Goal: Task Accomplishment & Management: Manage account settings

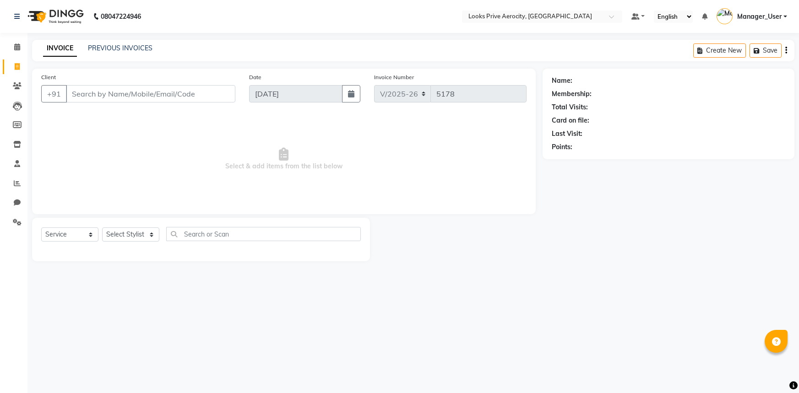
select select "5913"
select select "service"
click at [16, 182] on icon at bounding box center [17, 183] width 7 height 7
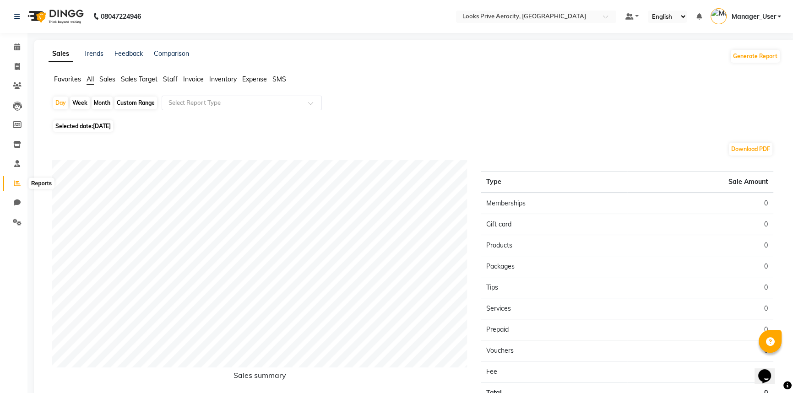
click at [18, 184] on icon at bounding box center [17, 183] width 7 height 7
click at [169, 78] on span "Staff" at bounding box center [170, 79] width 15 height 8
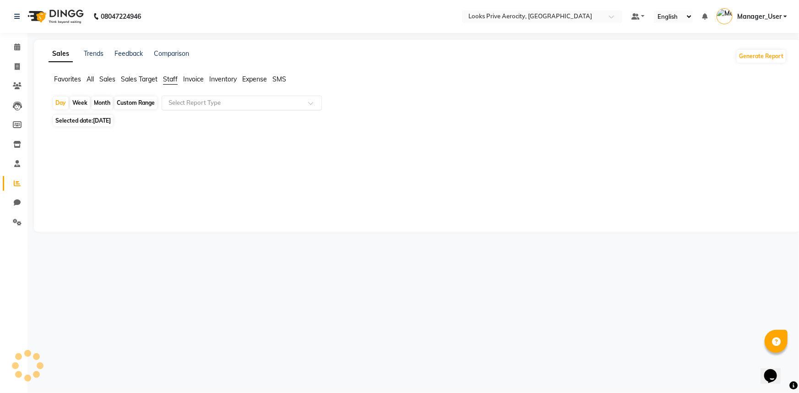
click at [191, 106] on input "text" at bounding box center [233, 102] width 132 height 9
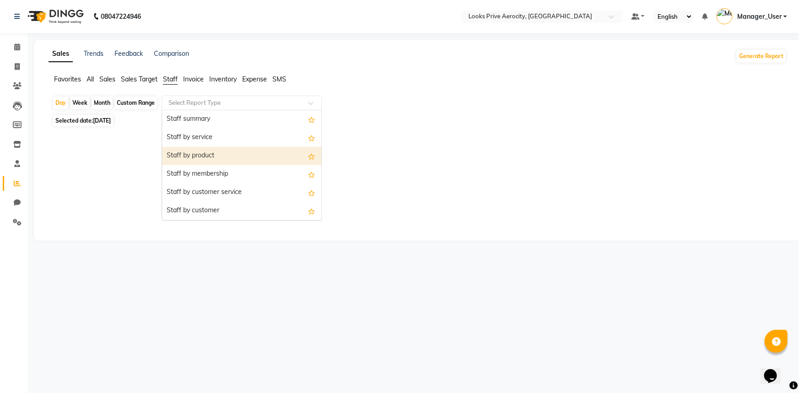
click at [193, 150] on div "Staff by product" at bounding box center [241, 156] width 159 height 18
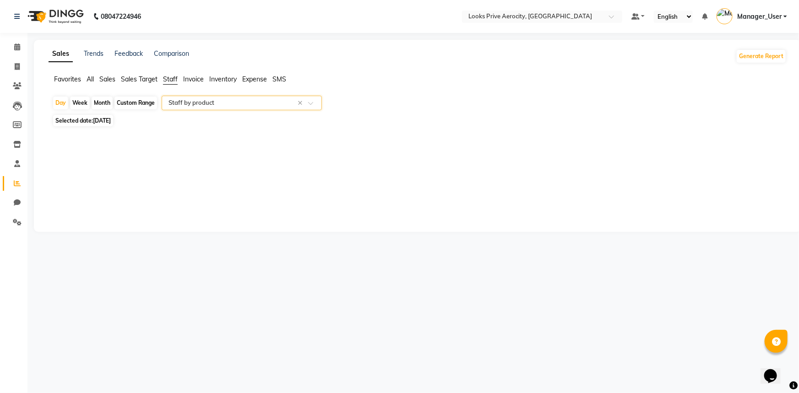
click at [107, 122] on span "[DATE]" at bounding box center [102, 120] width 18 height 7
select select "9"
select select "2025"
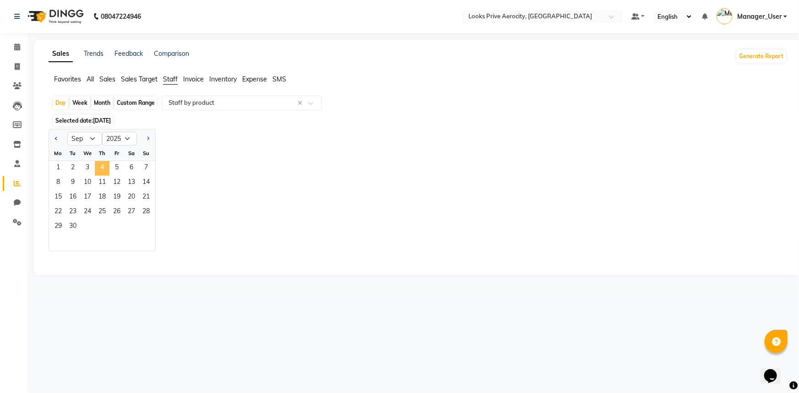
click at [99, 168] on span "4" at bounding box center [102, 168] width 15 height 15
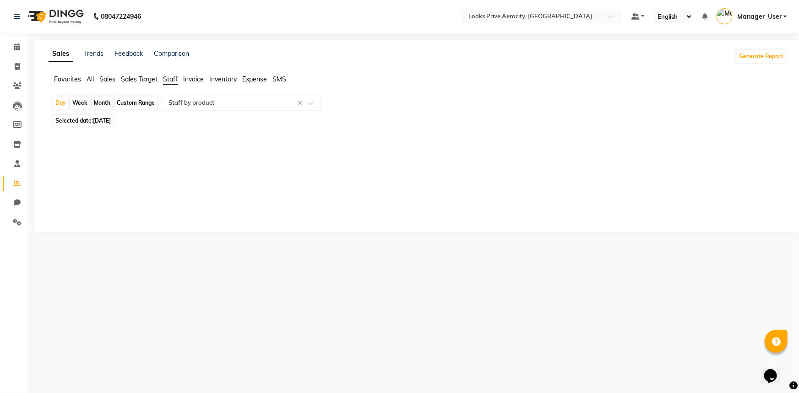
click at [308, 108] on span at bounding box center [313, 105] width 11 height 9
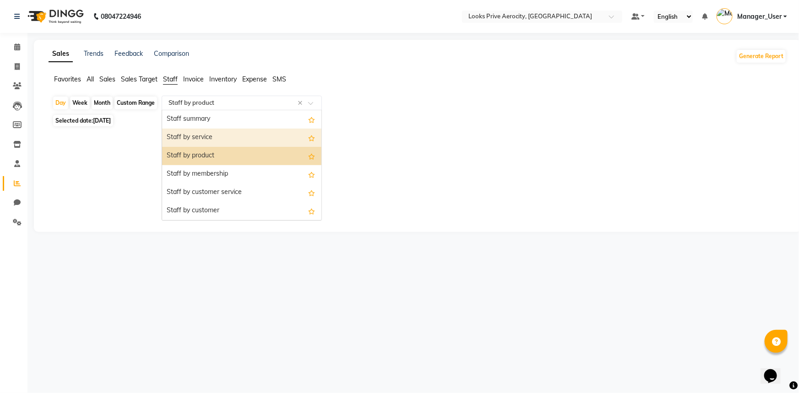
click at [229, 137] on div "Staff by service" at bounding box center [241, 138] width 159 height 18
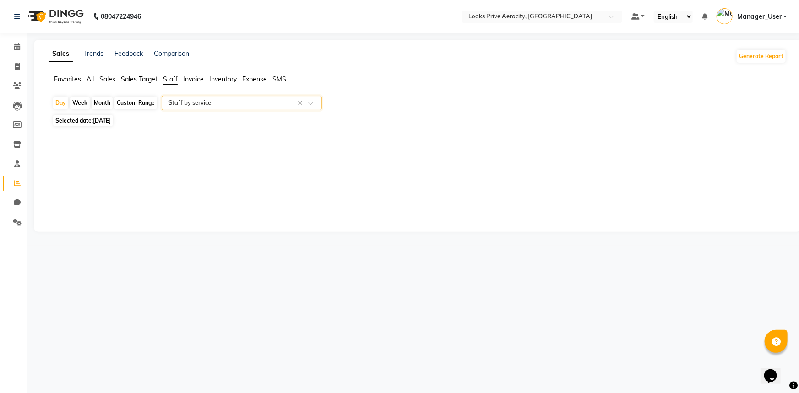
click at [111, 119] on span "[DATE]" at bounding box center [102, 120] width 18 height 7
select select "9"
select select "2025"
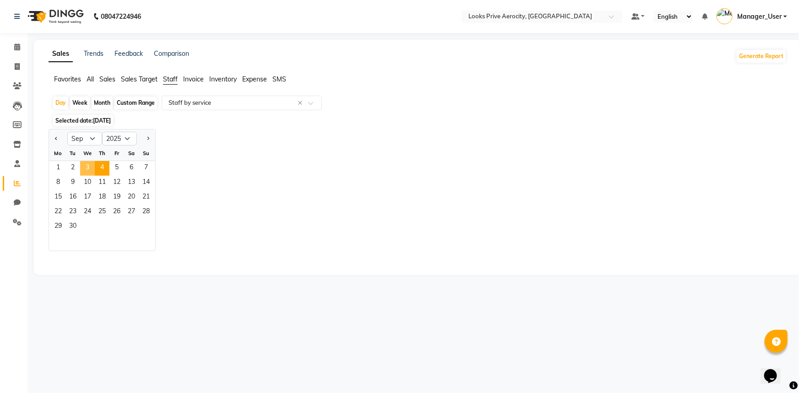
click at [83, 161] on span "3" at bounding box center [87, 168] width 15 height 15
select select "full_report"
select select "csv"
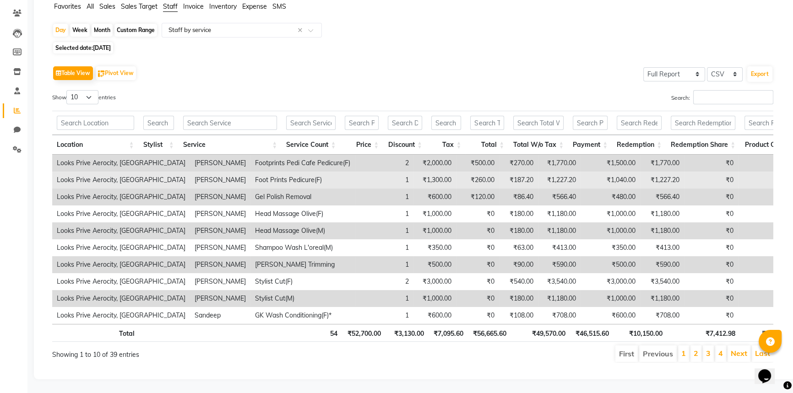
scroll to position [84, 0]
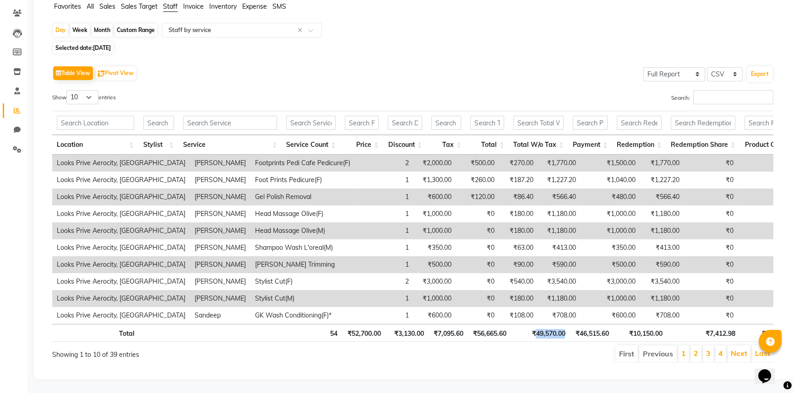
drag, startPoint x: 566, startPoint y: 326, endPoint x: 536, endPoint y: 324, distance: 30.3
click at [536, 324] on th "₹49,570.00" at bounding box center [540, 333] width 59 height 18
copy th "49,570.00"
drag, startPoint x: 511, startPoint y: 328, endPoint x: 476, endPoint y: 331, distance: 35.4
click at [476, 331] on tr "Total 54 ₹52,700.00 ₹3,130.00 ₹7,095.60 ₹56,665.60 ₹49,570.00 ₹46,515.60 ₹10,15…" at bounding box center [424, 333] width 744 height 18
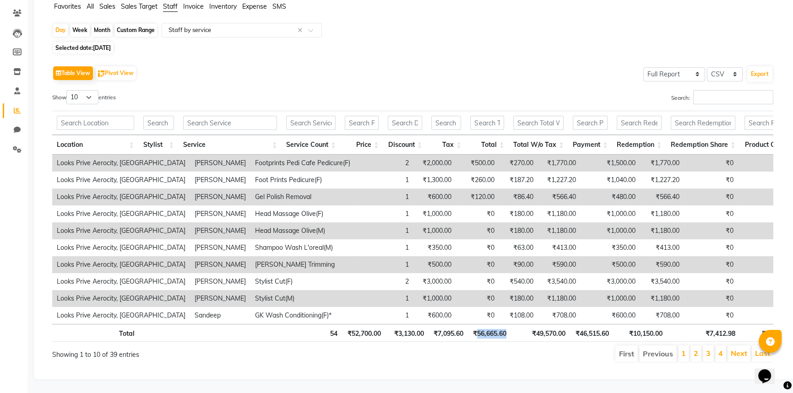
copy th "56,665.60"
drag, startPoint x: 567, startPoint y: 327, endPoint x: 536, endPoint y: 327, distance: 31.6
click at [536, 327] on th "₹49,570.00" at bounding box center [540, 333] width 59 height 18
copy th "49,570.00"
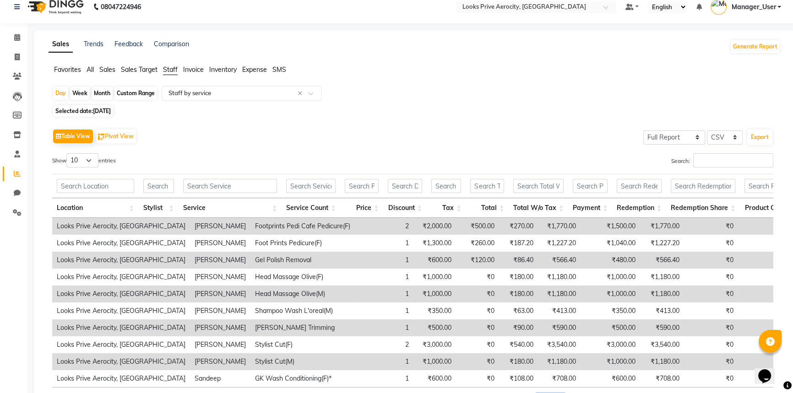
scroll to position [0, 0]
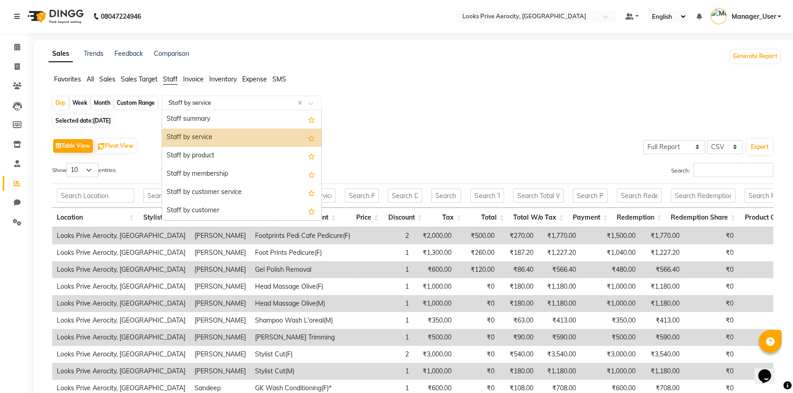
click at [311, 104] on span at bounding box center [313, 105] width 11 height 9
click at [224, 152] on div "Staff by product" at bounding box center [241, 156] width 159 height 18
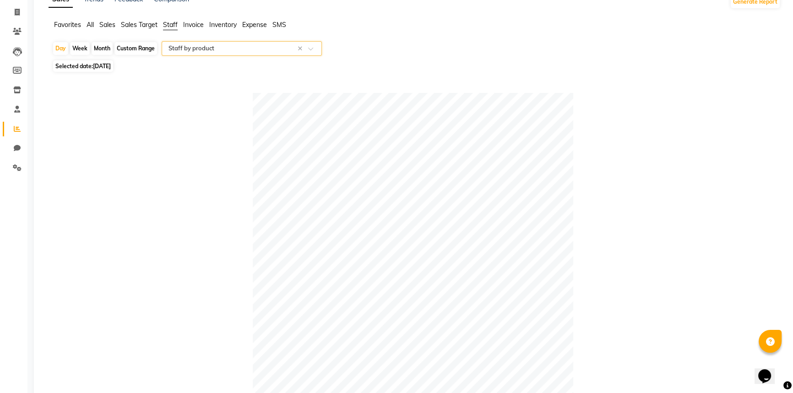
scroll to position [24, 0]
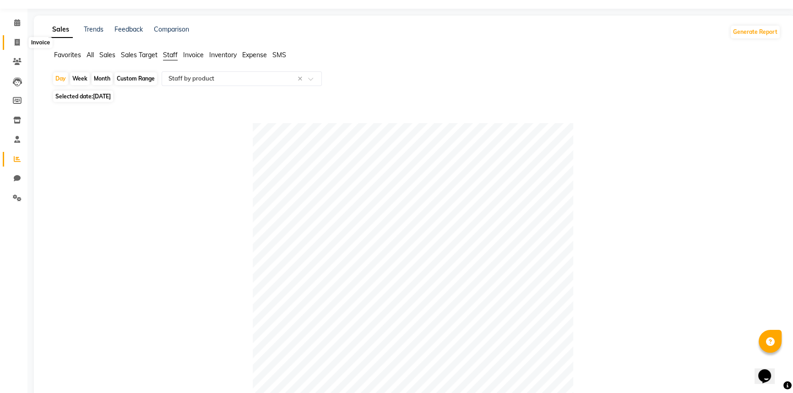
click at [15, 40] on icon at bounding box center [17, 42] width 5 height 7
select select "service"
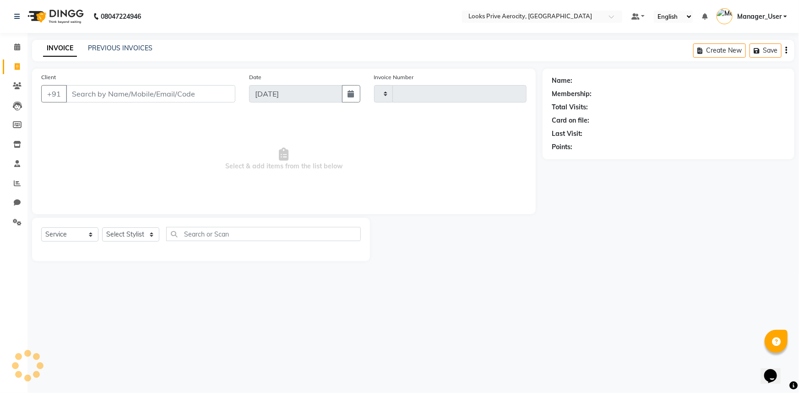
type input "5178"
select select "5913"
click at [13, 184] on span at bounding box center [17, 184] width 16 height 11
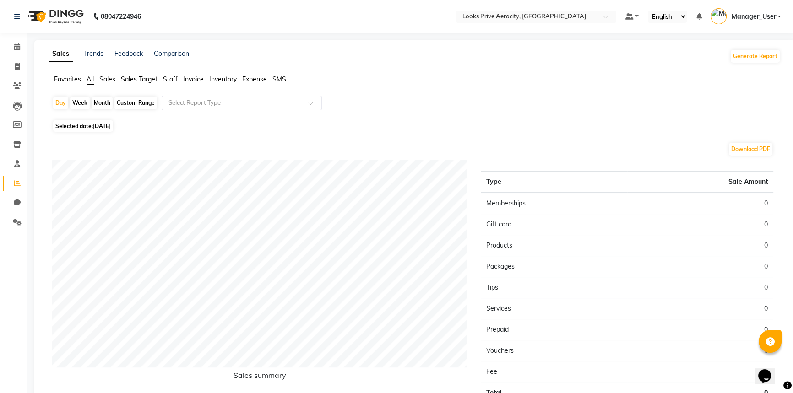
click at [169, 73] on div "Sales Trends Feedback Comparison Generate Report Favorites All Sales Sales Targ…" at bounding box center [414, 241] width 761 height 403
click at [169, 76] on span "Staff" at bounding box center [170, 79] width 15 height 8
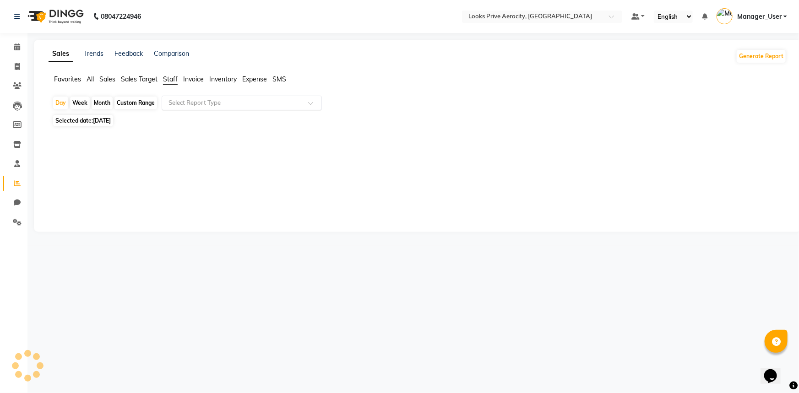
click at [200, 103] on input "text" at bounding box center [233, 102] width 132 height 9
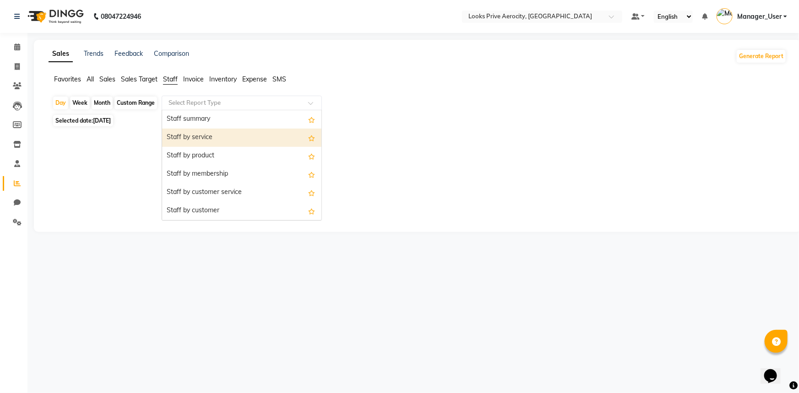
click at [202, 139] on div "Staff by service" at bounding box center [241, 138] width 159 height 18
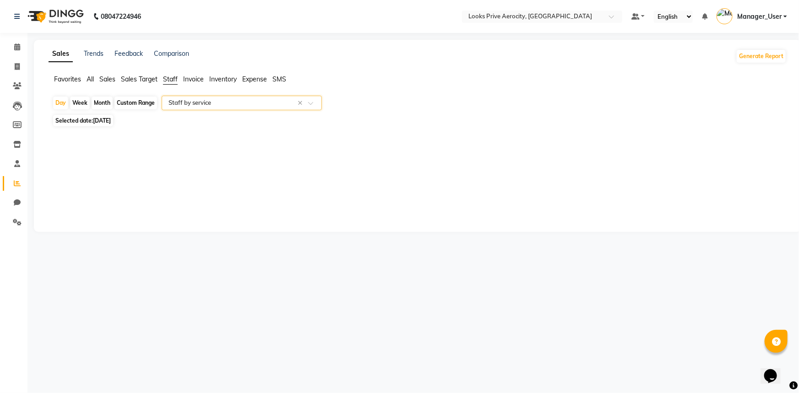
click at [111, 119] on span "[DATE]" at bounding box center [102, 120] width 18 height 7
select select "9"
select select "2025"
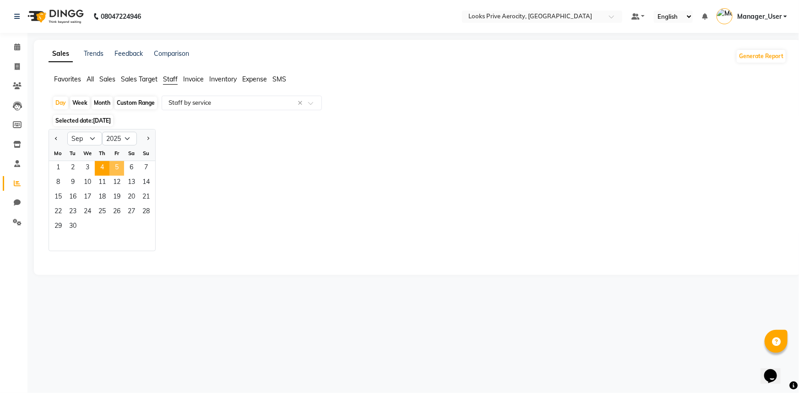
click at [114, 168] on span "5" at bounding box center [116, 168] width 15 height 15
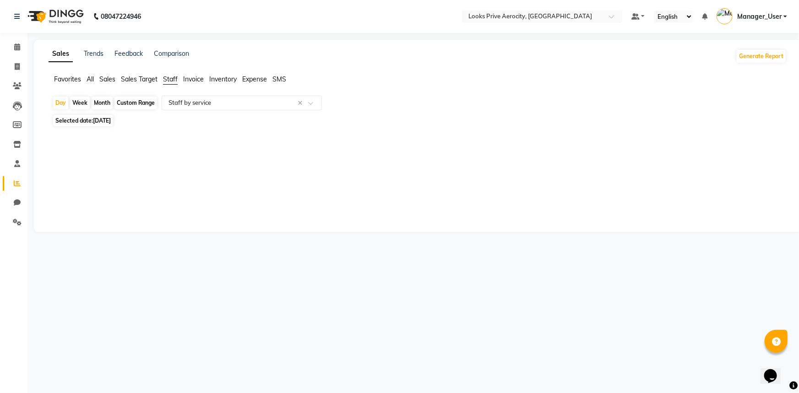
click at [98, 119] on span "[DATE]" at bounding box center [102, 120] width 18 height 7
select select "9"
select select "2025"
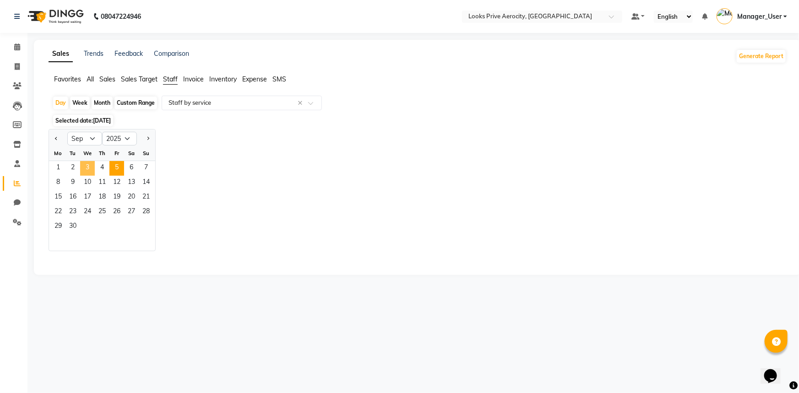
click at [86, 163] on span "3" at bounding box center [87, 168] width 15 height 15
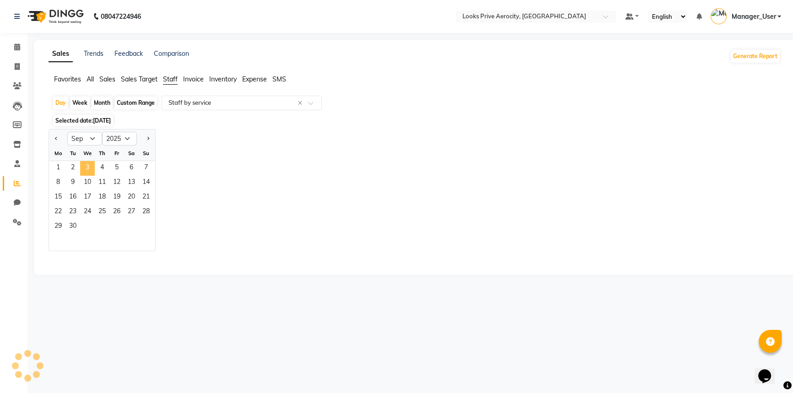
select select "full_report"
select select "csv"
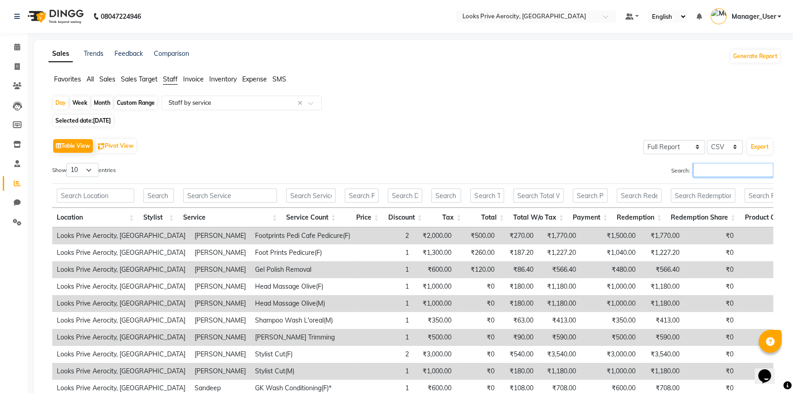
click at [723, 169] on input "Search:" at bounding box center [733, 170] width 80 height 14
paste input "[PERSON_NAME]"
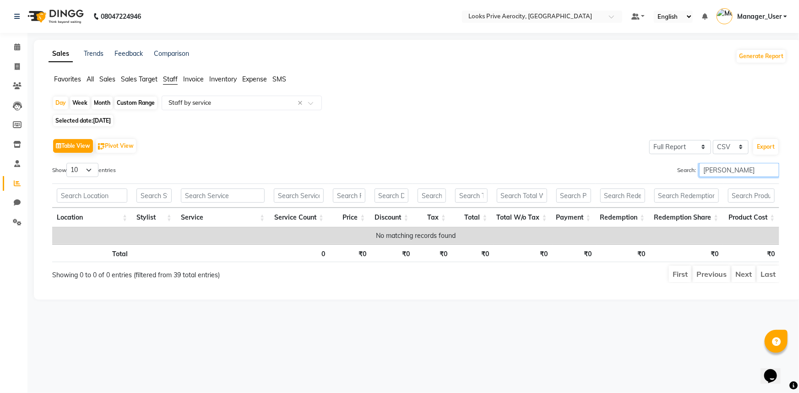
drag, startPoint x: 724, startPoint y: 171, endPoint x: 641, endPoint y: 172, distance: 82.9
click at [641, 172] on div "Search: [PERSON_NAME]" at bounding box center [601, 172] width 357 height 18
paste input "KHAN"
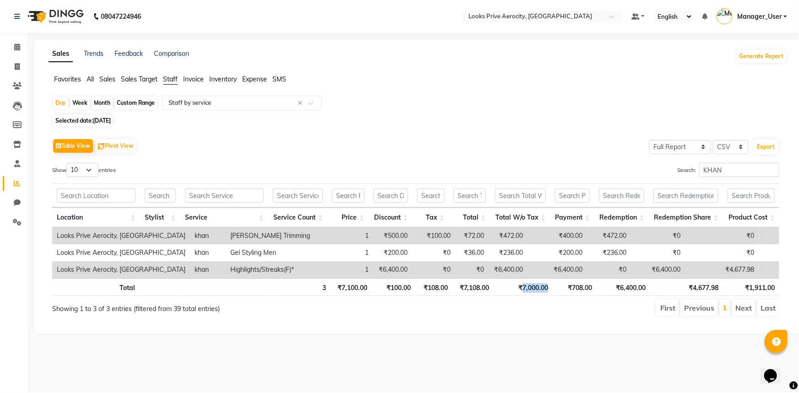
drag, startPoint x: 556, startPoint y: 289, endPoint x: 521, endPoint y: 286, distance: 34.5
click at [521, 286] on tr "Total 3 ₹7,100.00 ₹100.00 ₹108.00 ₹7,108.00 ₹7,000.00 ₹708.00 ₹6,400.00 ₹4,677.…" at bounding box center [415, 287] width 727 height 18
copy th "7,000.00"
drag, startPoint x: 745, startPoint y: 167, endPoint x: 666, endPoint y: 167, distance: 78.7
click at [666, 167] on div "Search: KHAN" at bounding box center [601, 172] width 357 height 18
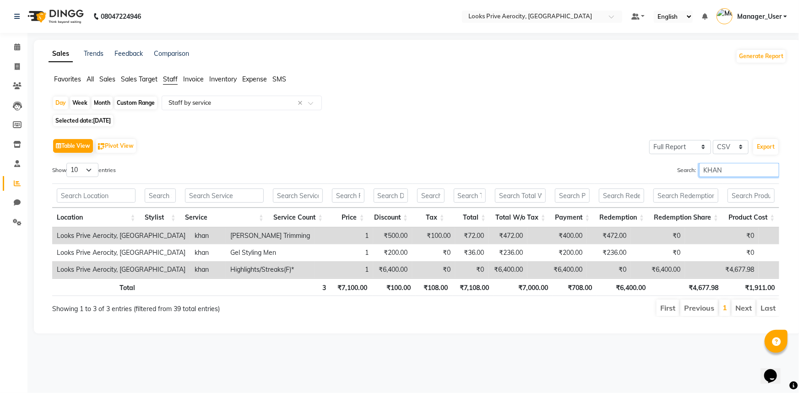
paste input "Sachin"
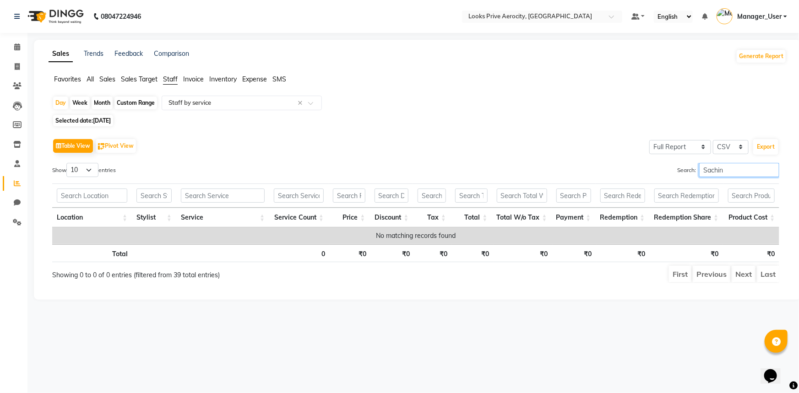
drag, startPoint x: 741, startPoint y: 171, endPoint x: 664, endPoint y: 166, distance: 77.1
click at [664, 166] on div "Search: Sachin" at bounding box center [601, 172] width 357 height 18
paste input "Pritam"
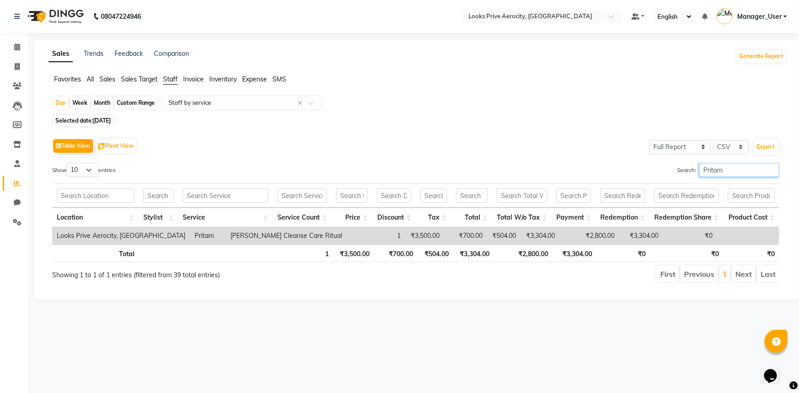
type input "Pritam"
drag, startPoint x: 556, startPoint y: 253, endPoint x: 522, endPoint y: 251, distance: 33.5
click at [522, 251] on tr "Total 1 ₹3,500.00 ₹700.00 ₹504.00 ₹3,304.00 ₹2,800.00 ₹3,304.00 ₹0 ₹0 ₹0" at bounding box center [415, 253] width 727 height 18
copy th "2,800.00"
click at [19, 65] on icon at bounding box center [17, 66] width 5 height 7
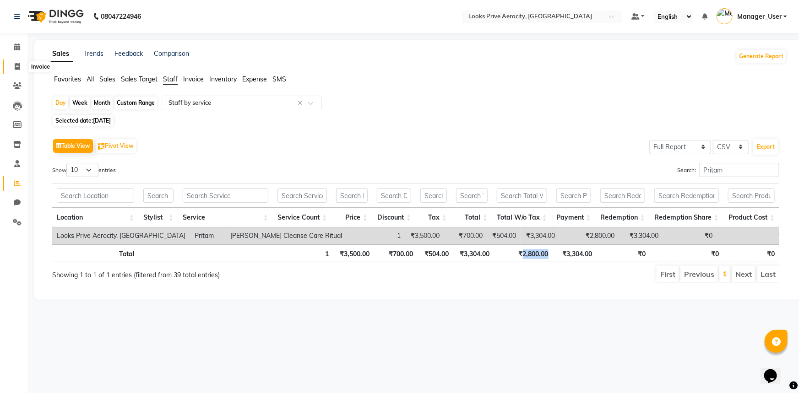
select select "service"
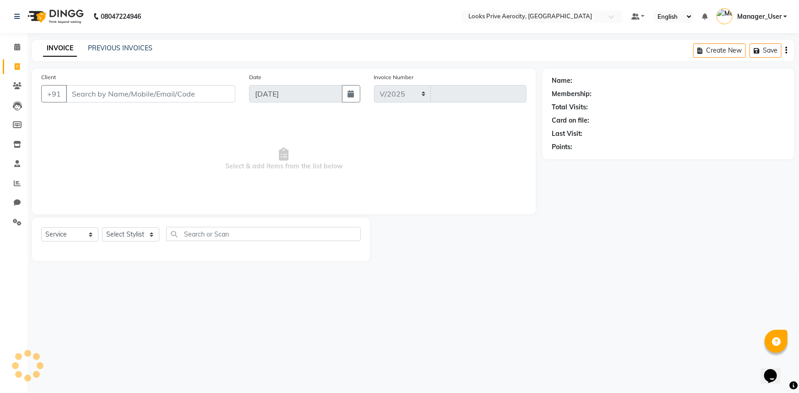
select select "5913"
type input "5178"
click at [114, 96] on input "Client" at bounding box center [150, 93] width 169 height 17
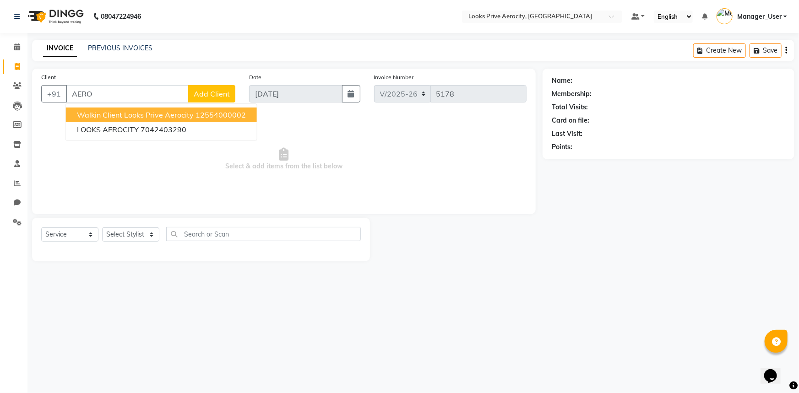
click at [154, 119] on button "Walkin Client Looks Prive Aerocity 12554000002" at bounding box center [161, 115] width 191 height 15
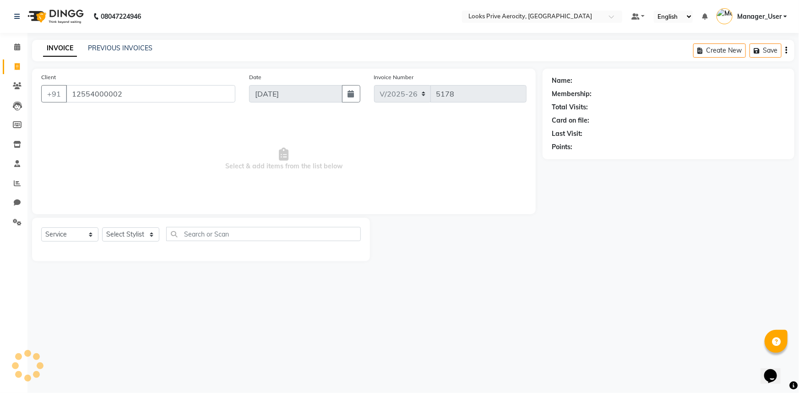
type input "12554000002"
click at [148, 233] on select "Select Stylist Aman_Barber Amit Amu Dharma [PERSON_NAME] Eric_asst [PERSON_NAME…" at bounding box center [130, 235] width 57 height 14
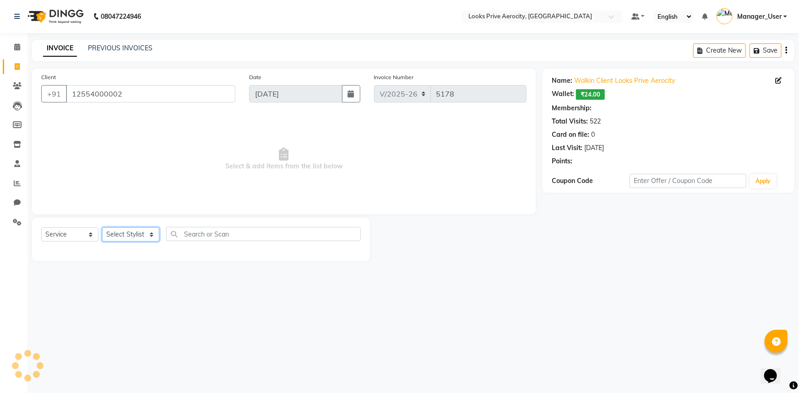
select select "1: Object"
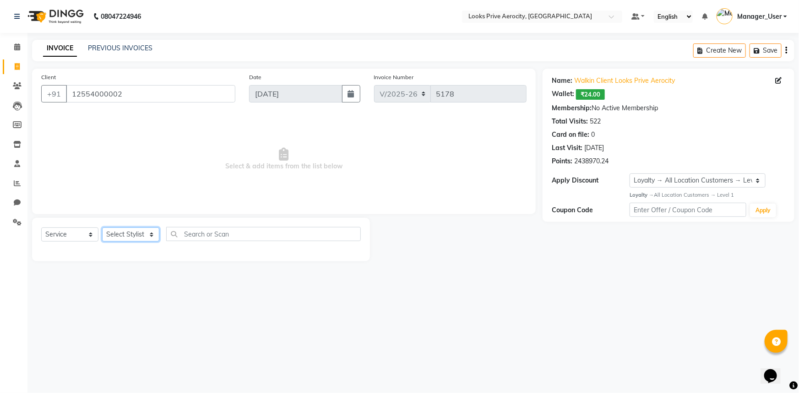
select select "43247"
click at [102, 228] on select "Select Stylist Aman_Barber Amit Amu Dharma [PERSON_NAME] Eric_asst [PERSON_NAME…" at bounding box center [130, 235] width 57 height 14
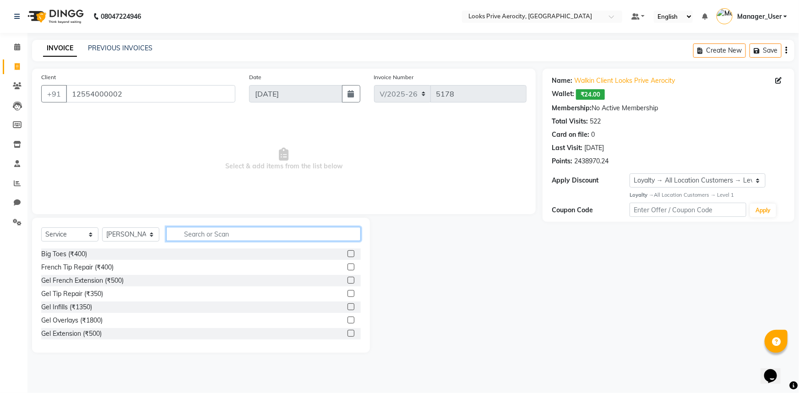
click at [199, 231] on input "text" at bounding box center [263, 234] width 195 height 14
type input "EYE"
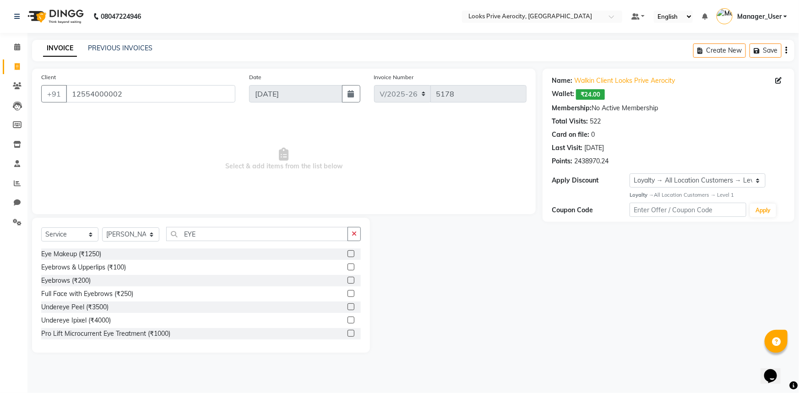
click at [347, 267] on label at bounding box center [350, 267] width 7 height 7
click at [347, 267] on input "checkbox" at bounding box center [350, 268] width 6 height 6
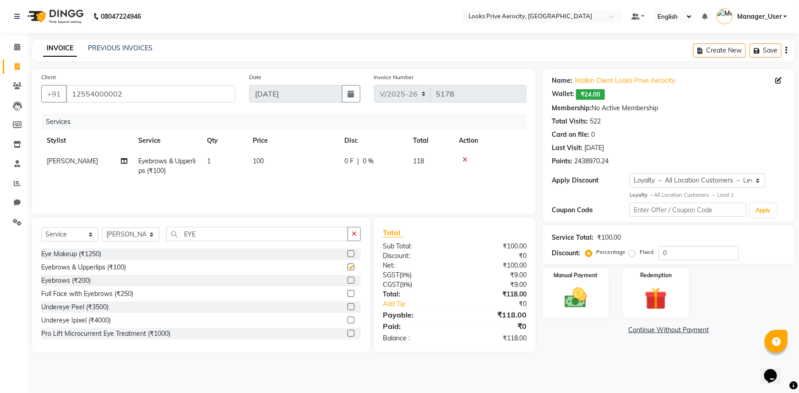
checkbox input "false"
click at [212, 162] on td "1" at bounding box center [224, 166] width 46 height 30
select select "43247"
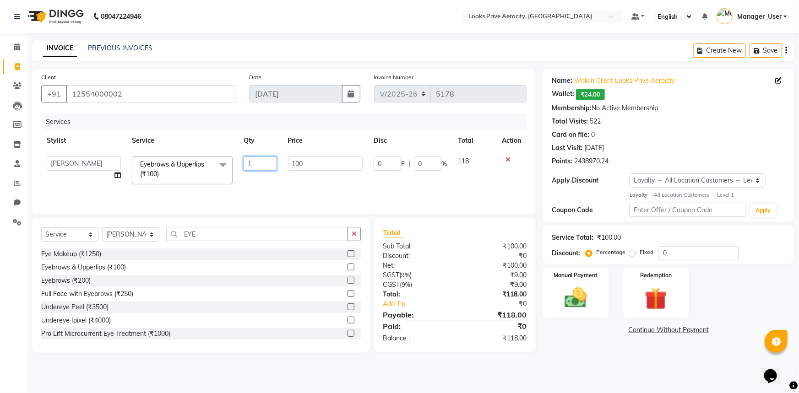
drag, startPoint x: 246, startPoint y: 164, endPoint x: 279, endPoint y: 168, distance: 32.7
click at [279, 168] on td "1" at bounding box center [260, 170] width 44 height 39
type input "3"
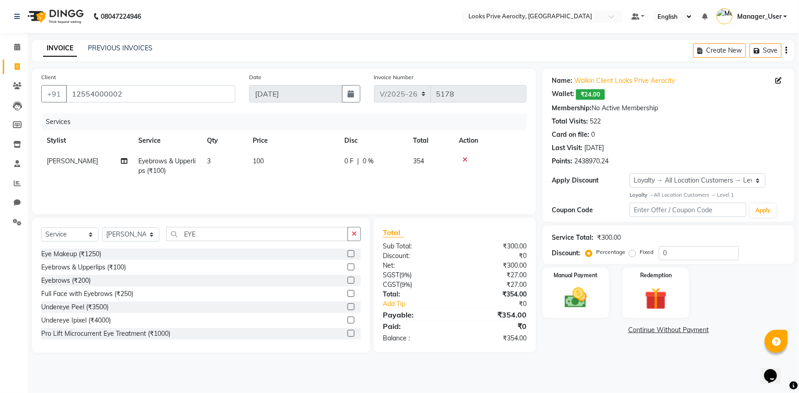
click at [630, 370] on div "08047224946 Select Location × Looks Prive Aerocity, [GEOGRAPHIC_DATA] Default P…" at bounding box center [399, 196] width 799 height 393
click at [591, 307] on img at bounding box center [576, 298] width 38 height 27
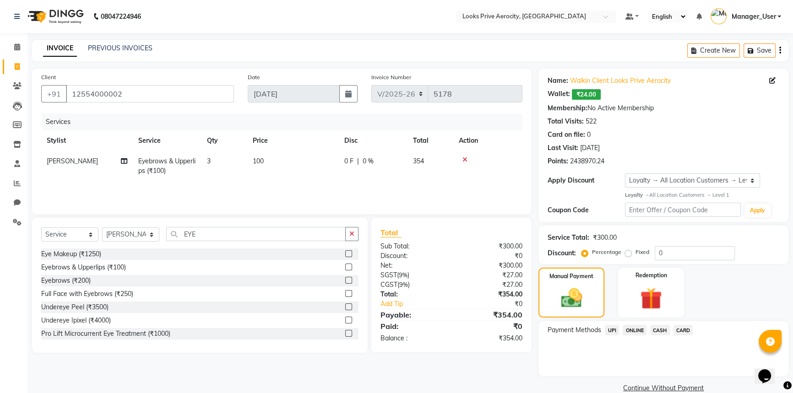
click at [611, 331] on span "UPI" at bounding box center [612, 330] width 14 height 11
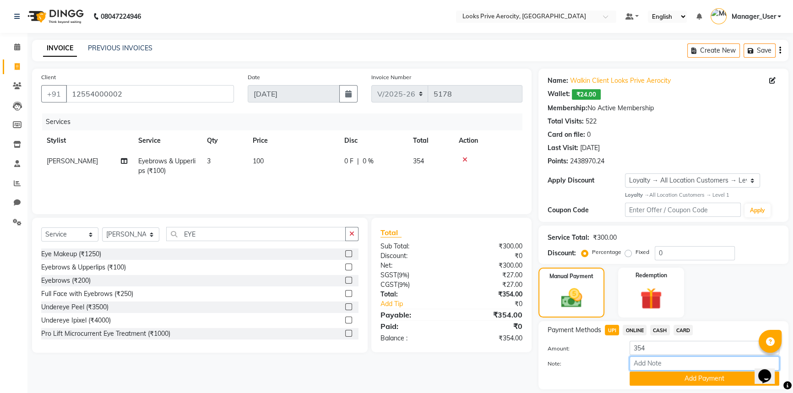
click at [656, 363] on input "Note:" at bounding box center [705, 364] width 150 height 14
paste input "561333259079"
type input "561333259079"
click at [662, 378] on button "Add Payment" at bounding box center [705, 379] width 150 height 14
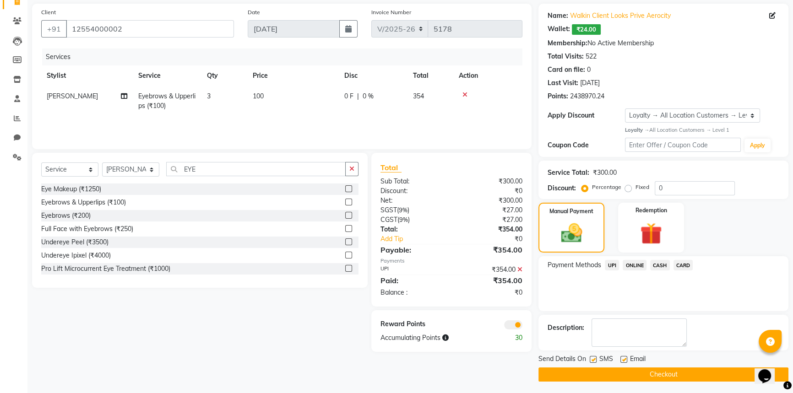
scroll to position [67, 0]
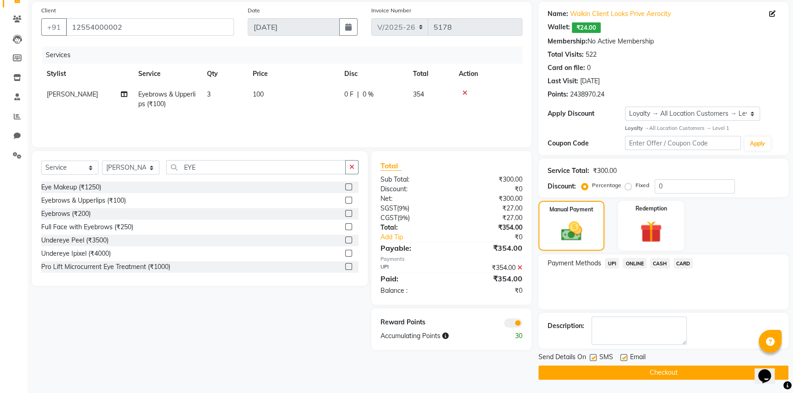
click at [656, 374] on button "Checkout" at bounding box center [663, 373] width 250 height 14
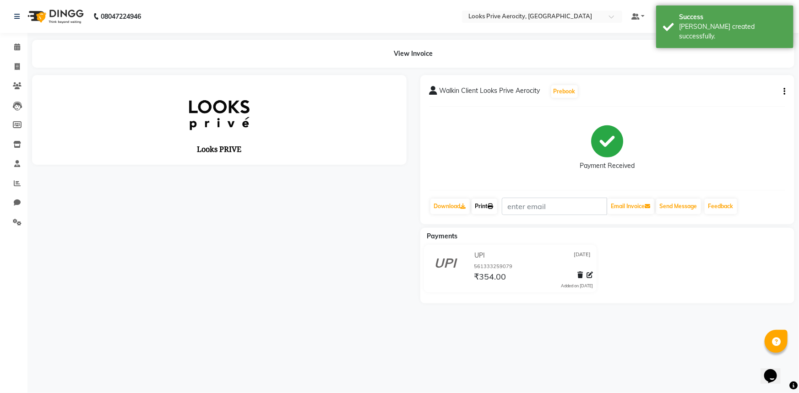
click at [485, 201] on link "Print" at bounding box center [485, 207] width 26 height 16
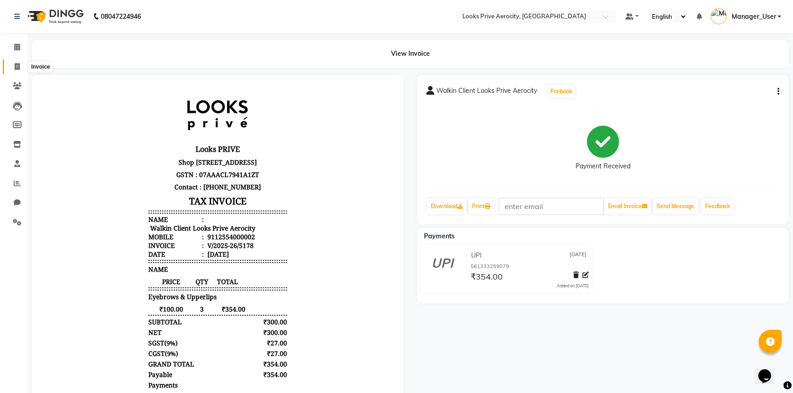
click at [16, 64] on icon at bounding box center [17, 66] width 5 height 7
select select "service"
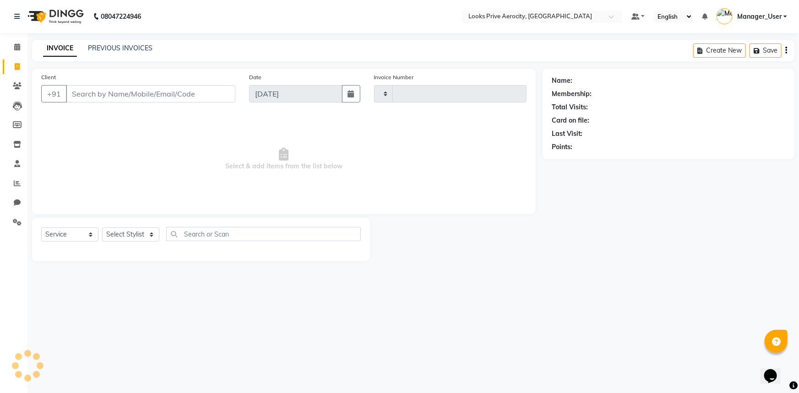
type input "5179"
select select "5913"
click at [13, 185] on span at bounding box center [17, 184] width 16 height 11
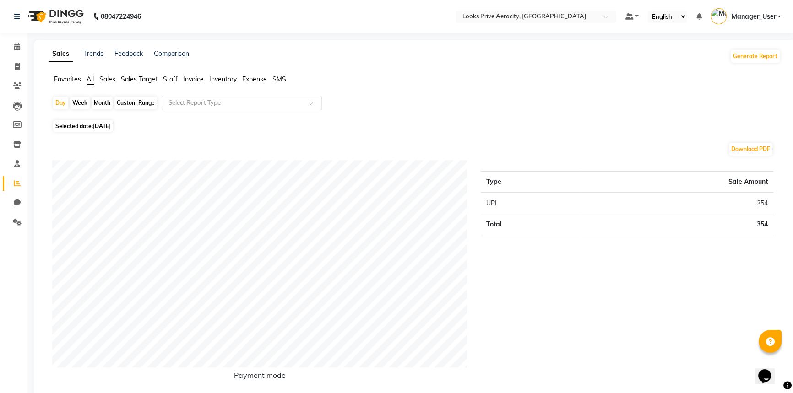
click at [169, 79] on span "Staff" at bounding box center [170, 79] width 15 height 8
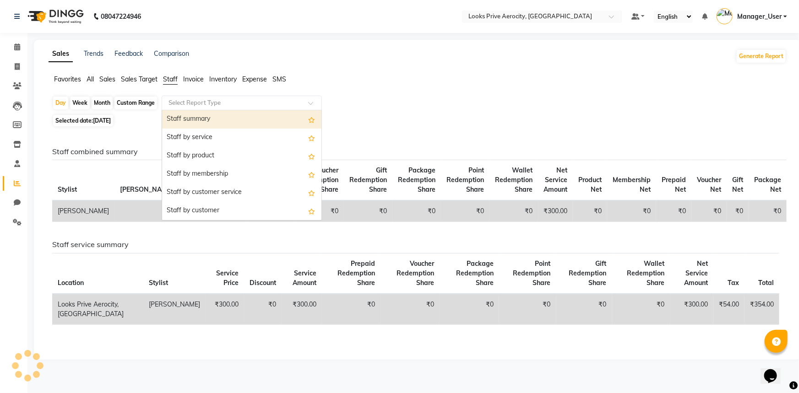
click at [191, 100] on input "text" at bounding box center [233, 102] width 132 height 9
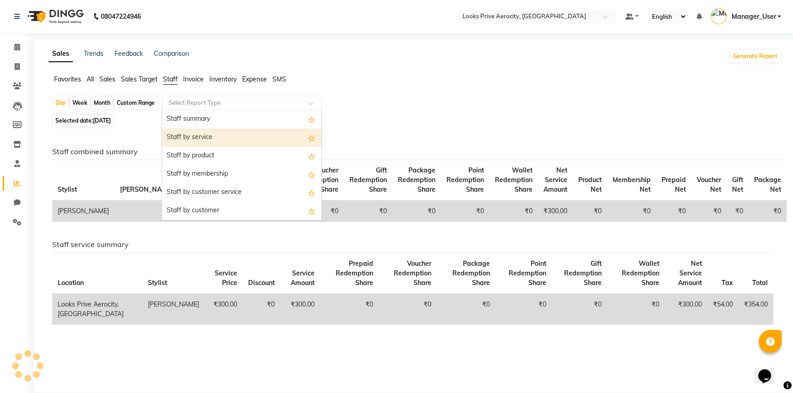
click at [199, 135] on div "Staff by service" at bounding box center [241, 138] width 159 height 18
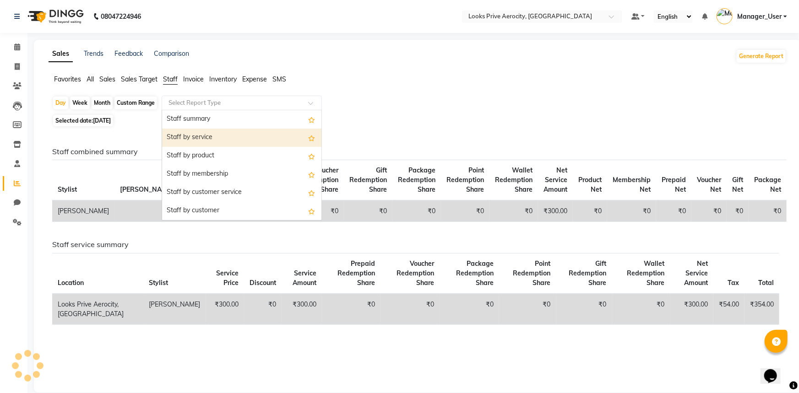
select select "full_report"
select select "csv"
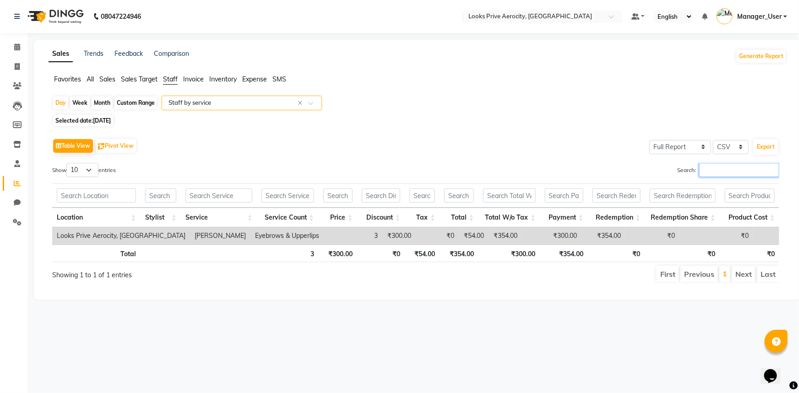
click at [702, 168] on input "Search:" at bounding box center [739, 170] width 80 height 14
paste input "sanjeev"
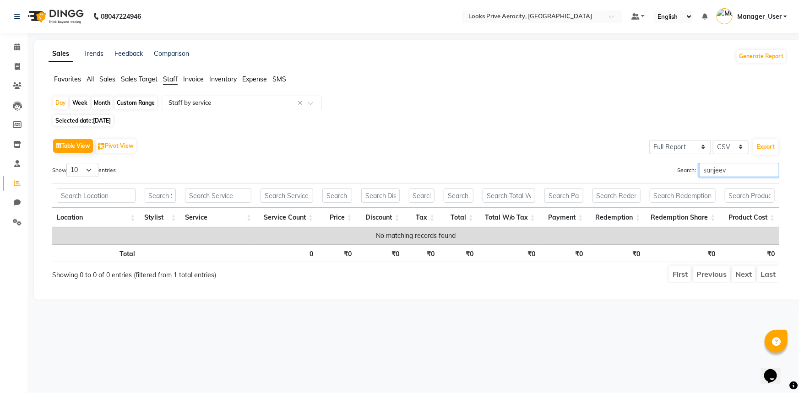
type input "sanjeev"
click at [112, 116] on span "Selected date: [DATE]" at bounding box center [83, 120] width 60 height 11
select select "9"
select select "2025"
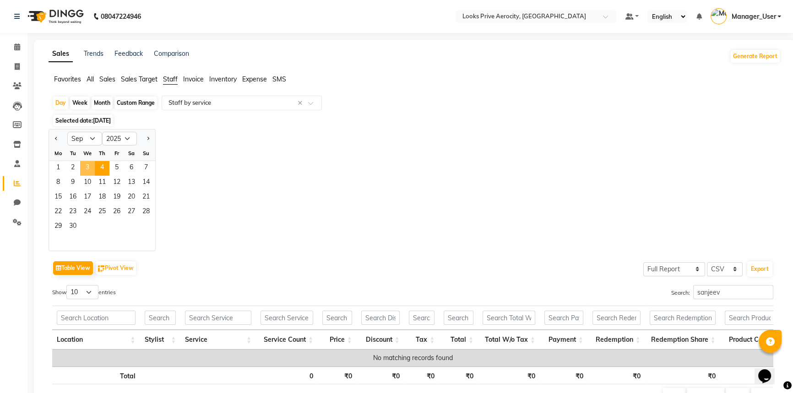
click at [89, 161] on span "3" at bounding box center [87, 168] width 15 height 15
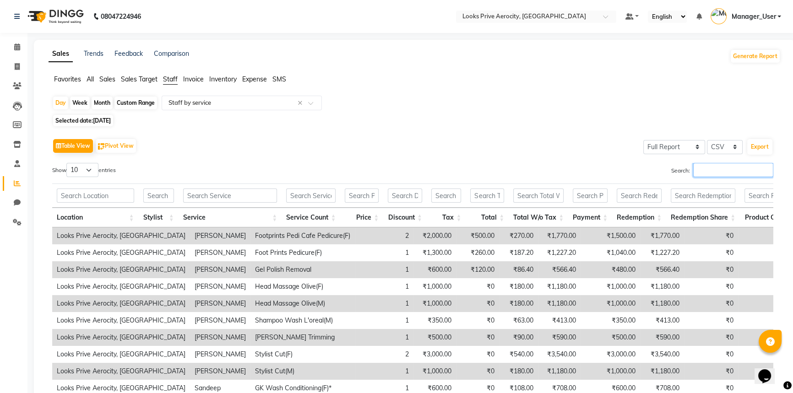
click at [714, 172] on input "Search:" at bounding box center [733, 170] width 80 height 14
paste input "sanjeev"
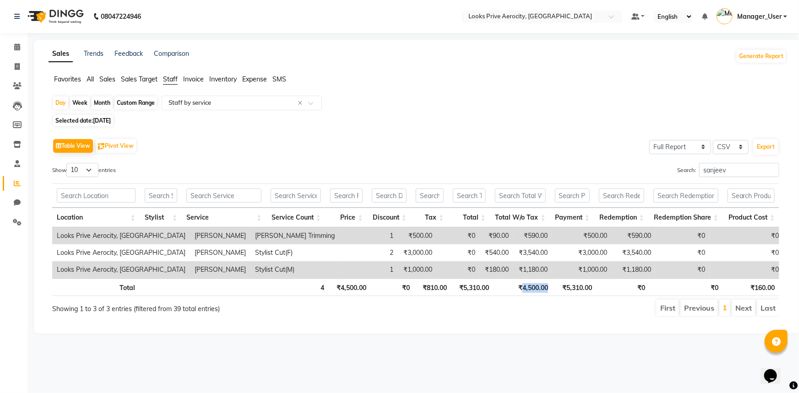
drag, startPoint x: 551, startPoint y: 288, endPoint x: 523, endPoint y: 288, distance: 27.9
click at [523, 288] on th "₹4,500.00" at bounding box center [523, 287] width 59 height 18
copy th "4,500.00"
drag, startPoint x: 730, startPoint y: 169, endPoint x: 677, endPoint y: 168, distance: 53.1
click at [677, 168] on label "Search: [PERSON_NAME]" at bounding box center [728, 170] width 102 height 14
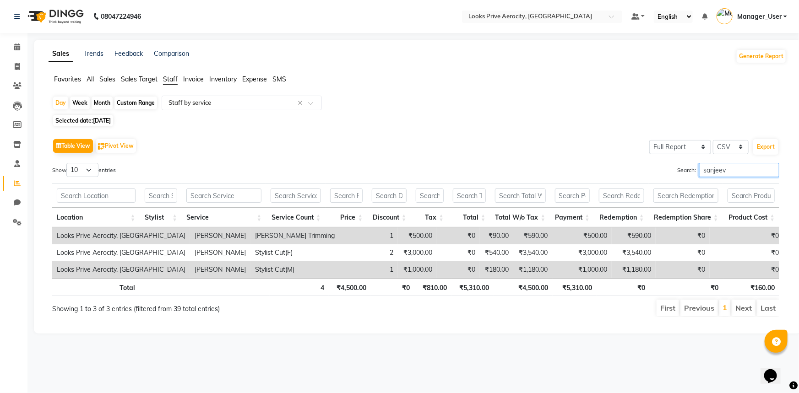
paste input "Pooja"
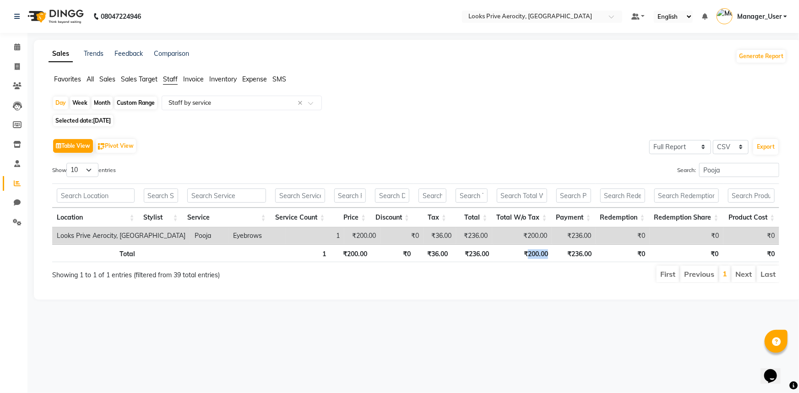
drag, startPoint x: 551, startPoint y: 252, endPoint x: 528, endPoint y: 253, distance: 23.4
click at [528, 253] on th "₹200.00" at bounding box center [523, 253] width 59 height 18
copy th "200.00"
drag, startPoint x: 740, startPoint y: 164, endPoint x: 655, endPoint y: 165, distance: 85.6
click at [655, 165] on div "Search: Pooja" at bounding box center [601, 172] width 357 height 18
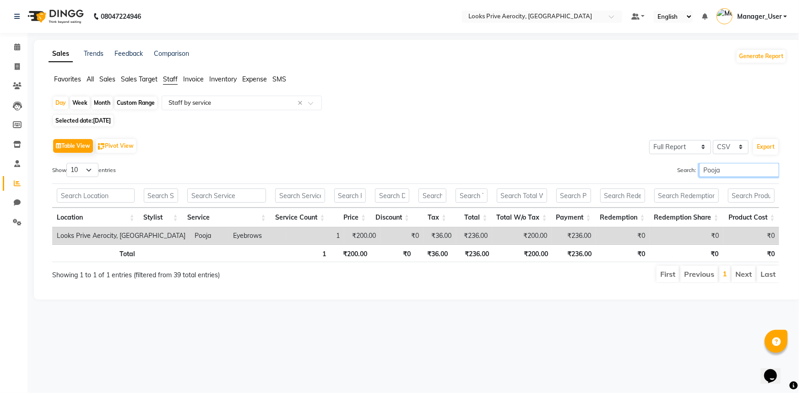
paste input "Esh"
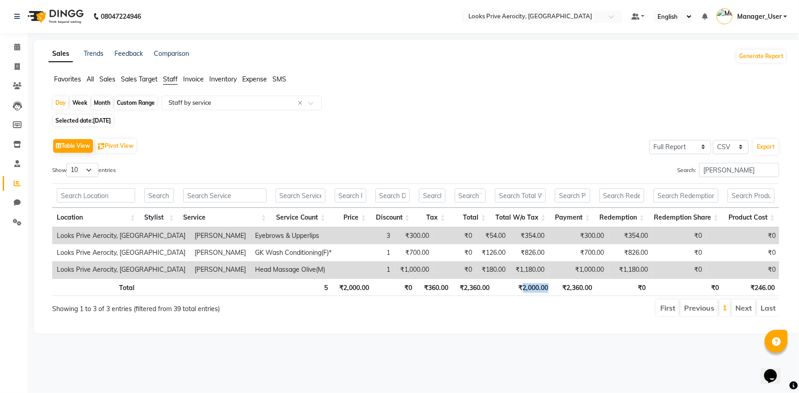
drag, startPoint x: 554, startPoint y: 288, endPoint x: 522, endPoint y: 289, distance: 32.1
click at [522, 289] on tr "Total 5 ₹2,000.00 ₹0 ₹360.00 ₹2,360.00 ₹2,000.00 ₹2,360.00 ₹0 ₹0 ₹246.00" at bounding box center [415, 287] width 727 height 18
copy th "2,000.00"
drag, startPoint x: 749, startPoint y: 173, endPoint x: 637, endPoint y: 173, distance: 111.7
click at [638, 173] on div "Search: [PERSON_NAME]" at bounding box center [601, 172] width 357 height 18
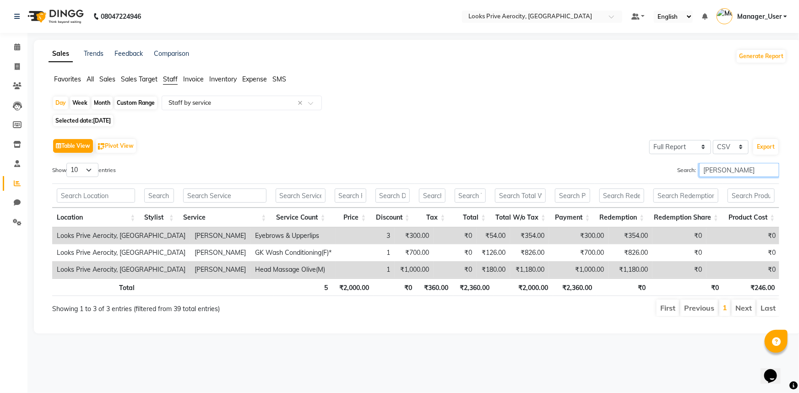
paste input "Poonam"
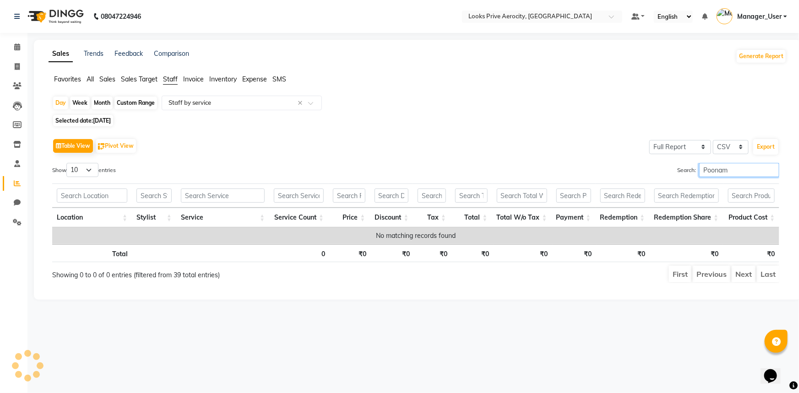
drag, startPoint x: 729, startPoint y: 173, endPoint x: 665, endPoint y: 170, distance: 64.2
click at [665, 170] on div "Search: Poonam" at bounding box center [601, 172] width 357 height 18
paste input "Kapil"
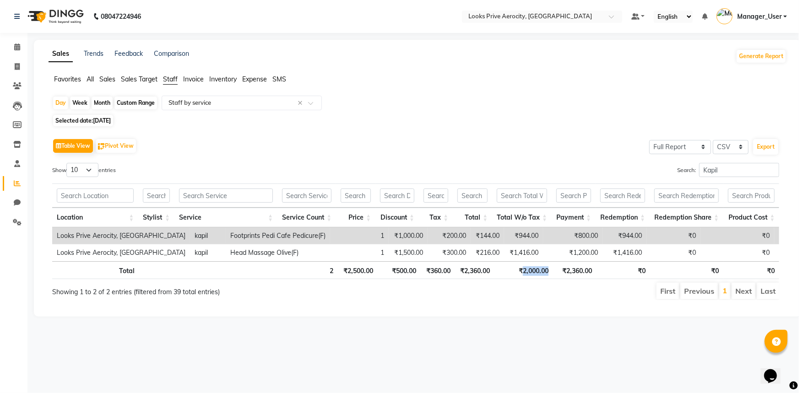
drag, startPoint x: 555, startPoint y: 270, endPoint x: 522, endPoint y: 268, distance: 33.0
click at [522, 268] on tr "Total 2 ₹2,500.00 ₹500.00 ₹360.00 ₹2,360.00 ₹2,000.00 ₹2,360.00 ₹0 ₹0 ₹0" at bounding box center [415, 270] width 727 height 18
copy th "2,000.00"
drag, startPoint x: 718, startPoint y: 168, endPoint x: 666, endPoint y: 164, distance: 52.8
click at [666, 164] on div "Search: Kapil" at bounding box center [601, 172] width 357 height 18
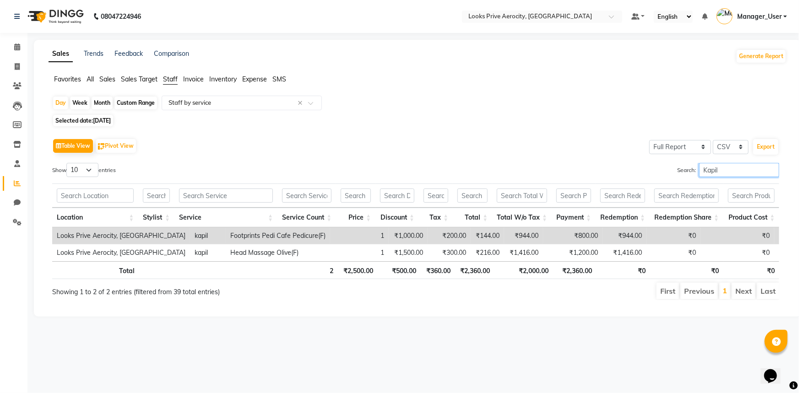
paste input "[PERSON_NAME]"
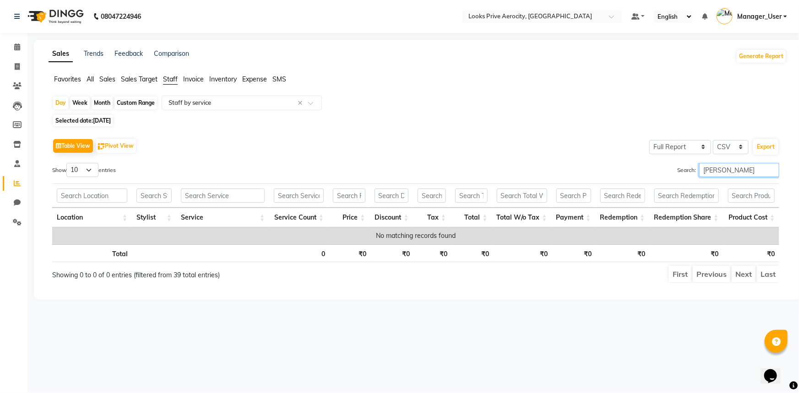
drag, startPoint x: 722, startPoint y: 168, endPoint x: 682, endPoint y: 166, distance: 40.3
click at [682, 166] on label "Search: [PERSON_NAME]" at bounding box center [728, 170] width 102 height 14
paste input "[PERSON_NAME]"
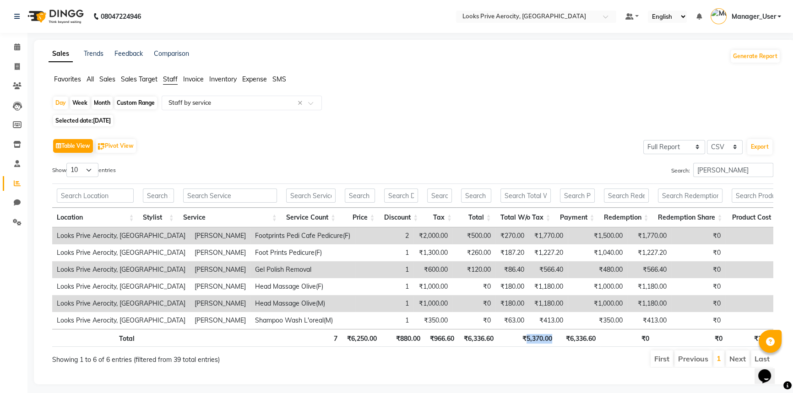
drag, startPoint x: 556, startPoint y: 343, endPoint x: 524, endPoint y: 340, distance: 32.2
click at [524, 340] on th "₹5,370.00" at bounding box center [527, 338] width 59 height 18
copy th "5,370.00"
drag, startPoint x: 739, startPoint y: 174, endPoint x: 648, endPoint y: 171, distance: 91.1
click at [648, 171] on div "Search: [PERSON_NAME]" at bounding box center [597, 172] width 354 height 18
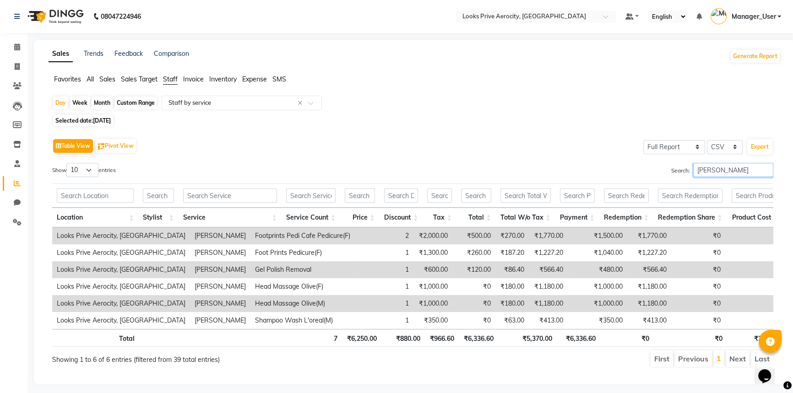
paste input "Mohit"
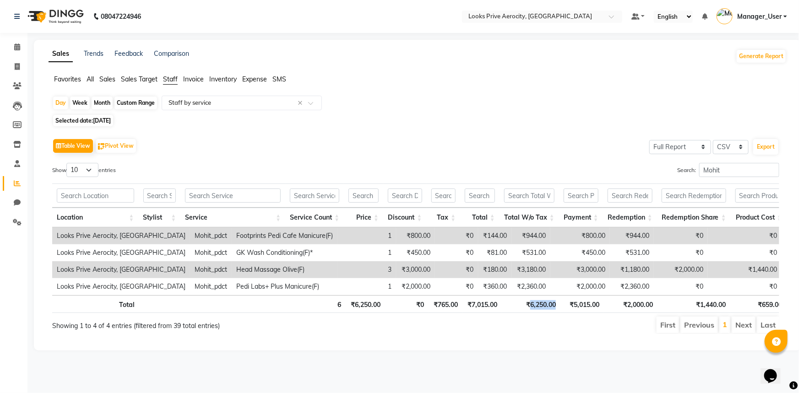
drag, startPoint x: 563, startPoint y: 309, endPoint x: 529, endPoint y: 311, distance: 33.5
click at [529, 311] on tr "Total 6 ₹6,250.00 ₹0 ₹765.00 ₹7,015.00 ₹6,250.00 ₹5,015.00 ₹2,000.00 ₹1,440.00 …" at bounding box center [419, 304] width 734 height 18
drag, startPoint x: 682, startPoint y: 168, endPoint x: 629, endPoint y: 169, distance: 53.6
click at [629, 169] on div "Search: Mohit" at bounding box center [601, 172] width 357 height 18
paste input "[PERSON_NAME]"
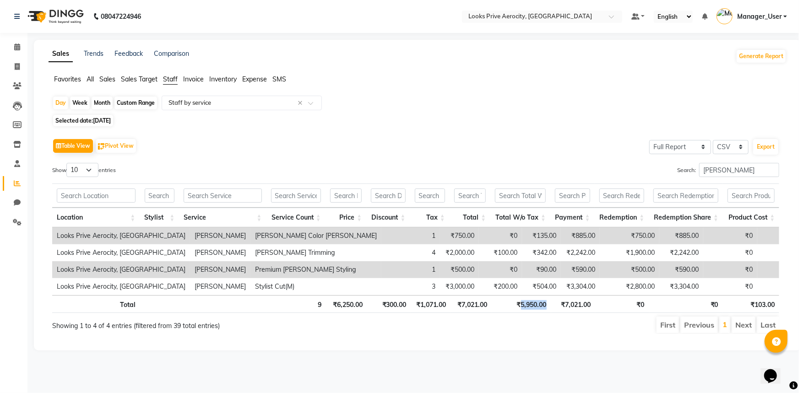
drag, startPoint x: 555, startPoint y: 306, endPoint x: 521, endPoint y: 304, distance: 33.9
click at [521, 304] on tr "Total 9 ₹6,250.00 ₹300.00 ₹1,071.00 ₹7,021.00 ₹5,950.00 ₹7,021.00 ₹0 ₹0 ₹103.00" at bounding box center [415, 304] width 727 height 18
drag, startPoint x: 754, startPoint y: 170, endPoint x: 666, endPoint y: 170, distance: 87.4
click at [666, 170] on div "Search: [PERSON_NAME]" at bounding box center [601, 172] width 357 height 18
paste input "Mujtaba"
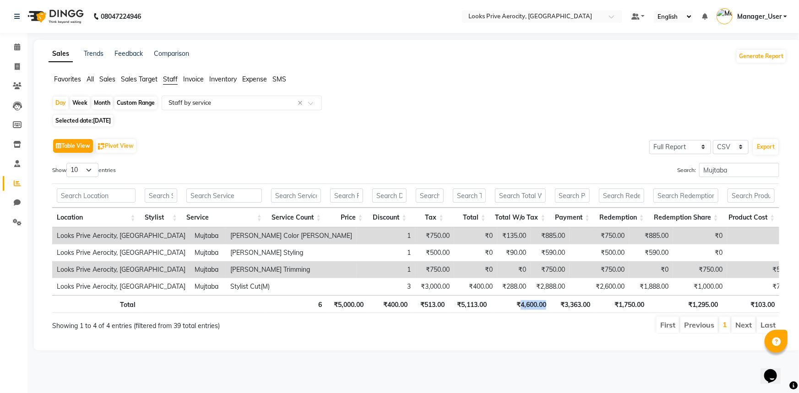
drag, startPoint x: 549, startPoint y: 305, endPoint x: 521, endPoint y: 299, distance: 29.5
click at [521, 299] on th "₹4,600.00" at bounding box center [521, 304] width 60 height 18
drag, startPoint x: 713, startPoint y: 170, endPoint x: 669, endPoint y: 169, distance: 44.0
click at [669, 169] on div "Search: Mujtaba" at bounding box center [601, 172] width 357 height 18
paste input "Aman"
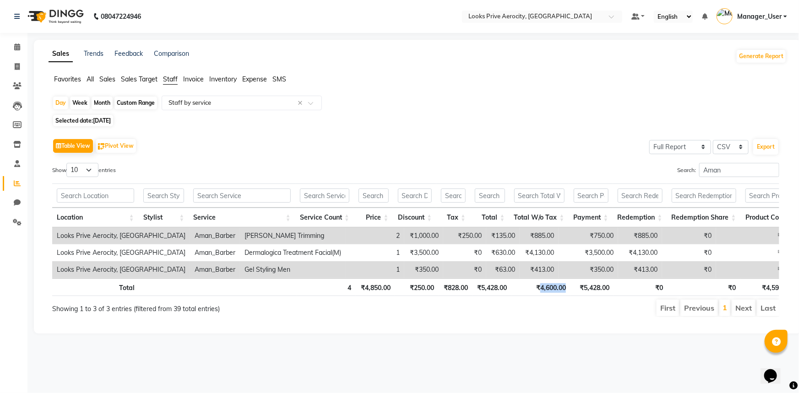
drag, startPoint x: 575, startPoint y: 294, endPoint x: 539, endPoint y: 292, distance: 36.2
click at [539, 292] on tr "Total 4 ₹4,850.00 ₹250.00 ₹828.00 ₹5,428.00 ₹4,600.00 ₹5,428.00 ₹0 ₹0 ₹4,591.00" at bounding box center [424, 287] width 744 height 18
drag, startPoint x: 763, startPoint y: 176, endPoint x: 619, endPoint y: 176, distance: 143.8
click at [619, 176] on div "Search: [PERSON_NAME]" at bounding box center [601, 172] width 357 height 18
paste input "MU"
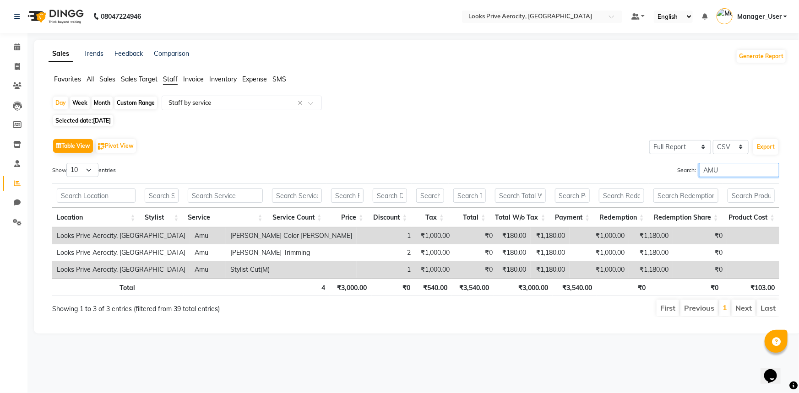
type input "AMU"
drag, startPoint x: 554, startPoint y: 287, endPoint x: 522, endPoint y: 291, distance: 31.8
click at [522, 291] on tr "Total 4 ₹3,000.00 ₹0 ₹540.00 ₹3,540.00 ₹3,000.00 ₹3,540.00 ₹0 ₹0 ₹103.00" at bounding box center [415, 287] width 727 height 18
click at [308, 103] on div at bounding box center [241, 102] width 159 height 9
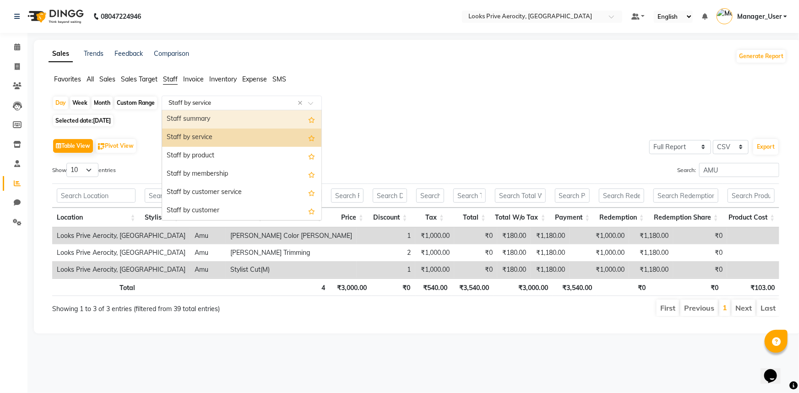
click at [308, 103] on span at bounding box center [313, 105] width 11 height 9
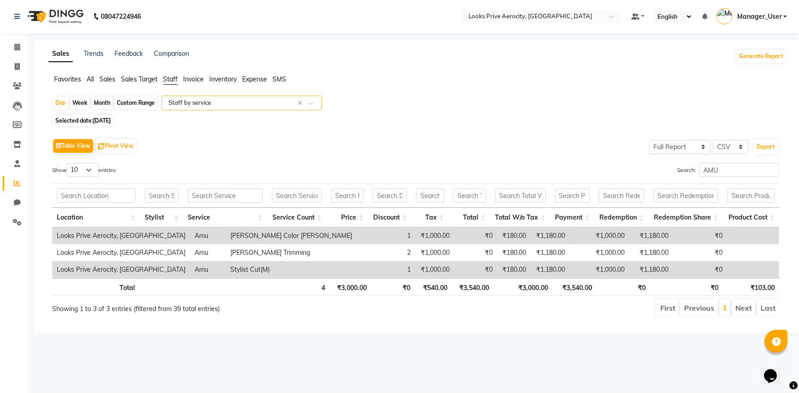
click at [180, 149] on div "Table View Pivot View Select Full Report Filtered Report Select CSV PDF Export" at bounding box center [415, 145] width 727 height 19
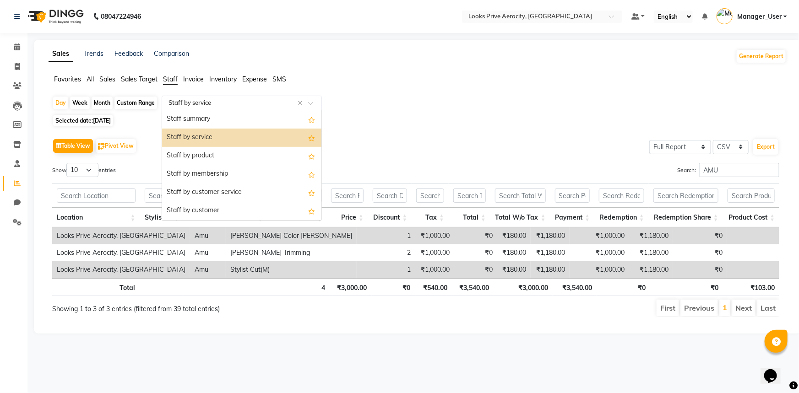
click at [310, 100] on div at bounding box center [241, 102] width 159 height 9
click at [254, 148] on div "Staff by product" at bounding box center [241, 156] width 159 height 18
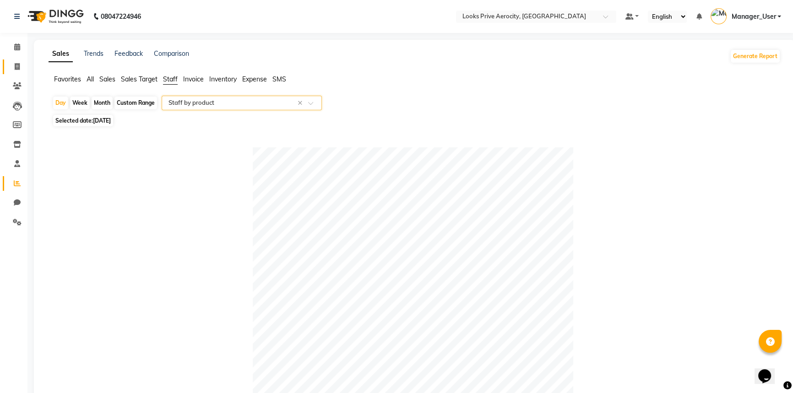
click at [9, 65] on span at bounding box center [17, 67] width 16 height 11
select select "service"
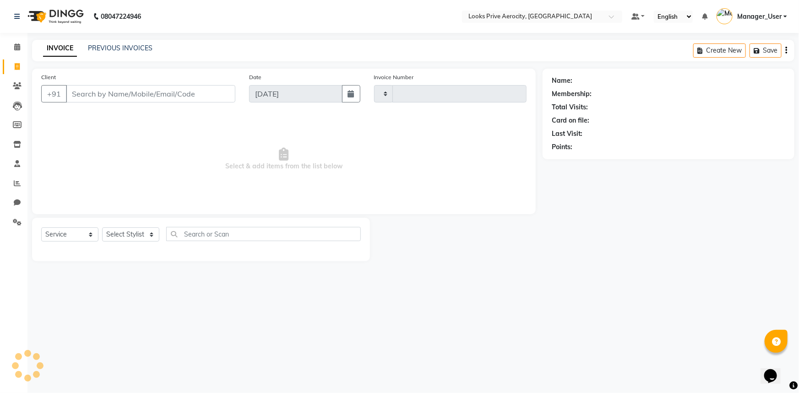
type input "5179"
select select "5913"
